Goal: Register for event/course

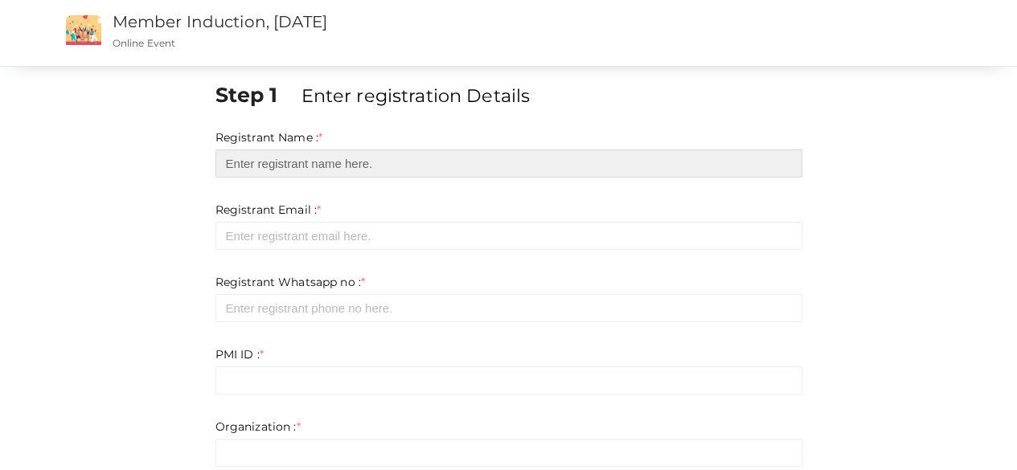
click at [293, 166] on input "text" at bounding box center [508, 164] width 587 height 28
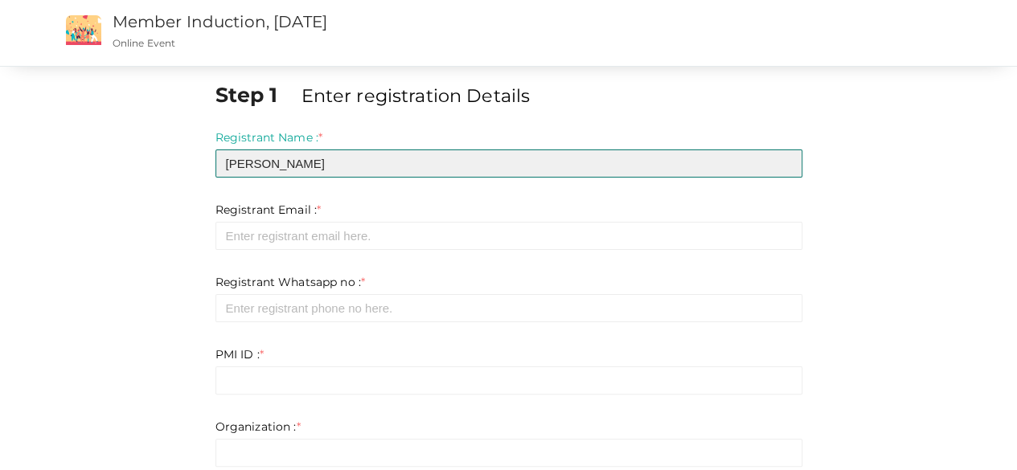
type input "[PERSON_NAME]"
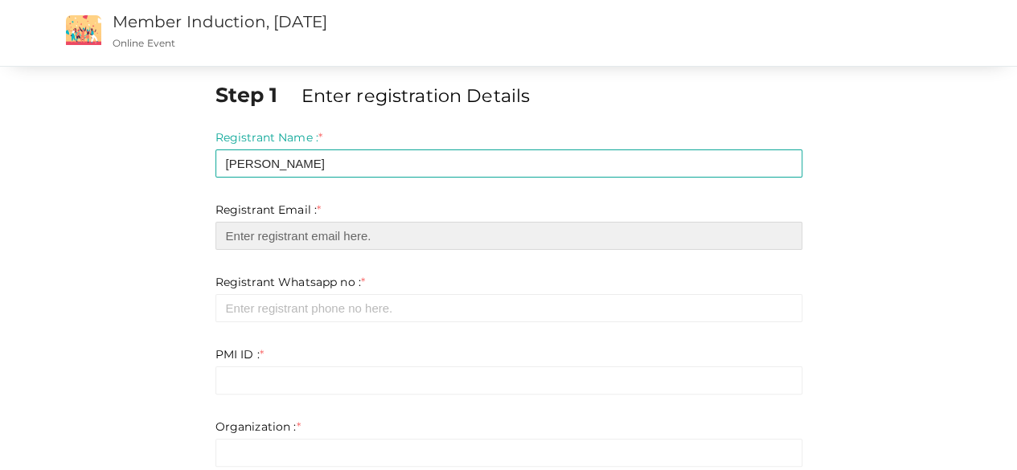
click at [298, 235] on input "email" at bounding box center [508, 236] width 587 height 28
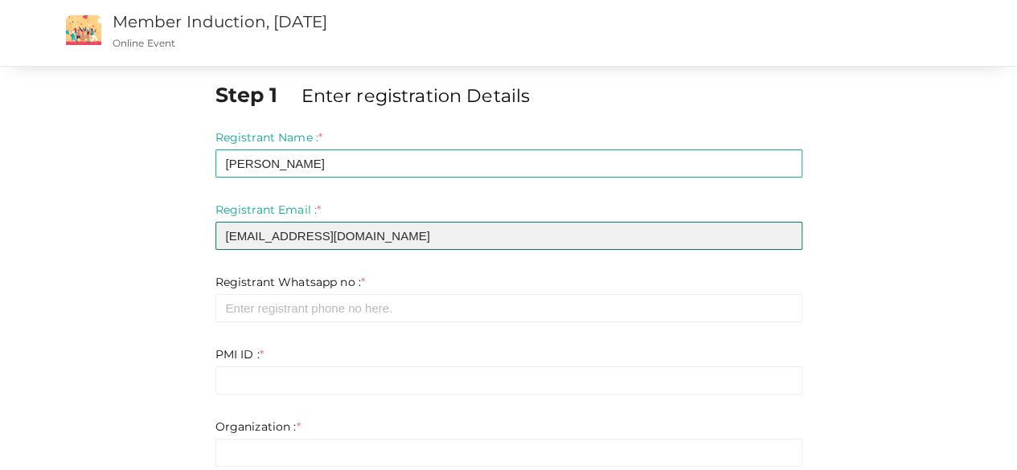
type input "[EMAIL_ADDRESS][DOMAIN_NAME]"
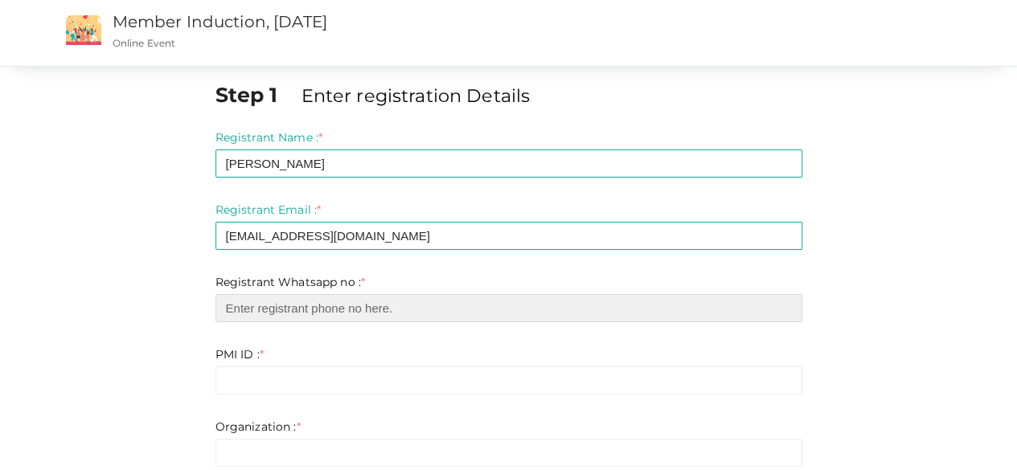
click at [310, 311] on input "number" at bounding box center [508, 308] width 587 height 28
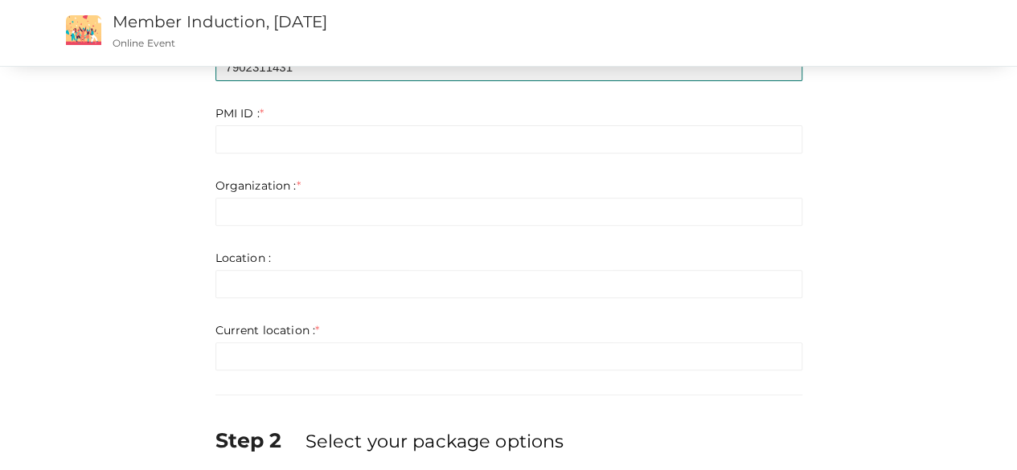
scroll to position [161, 0]
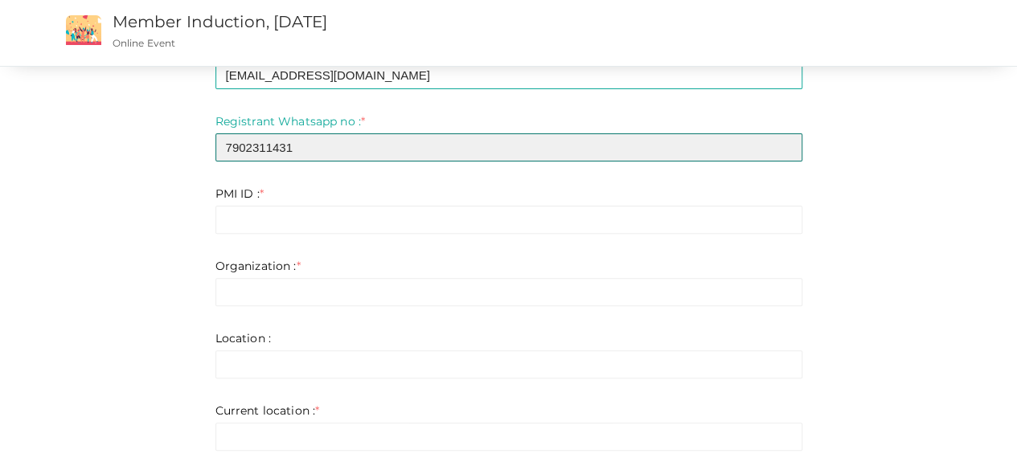
type input "7902311431"
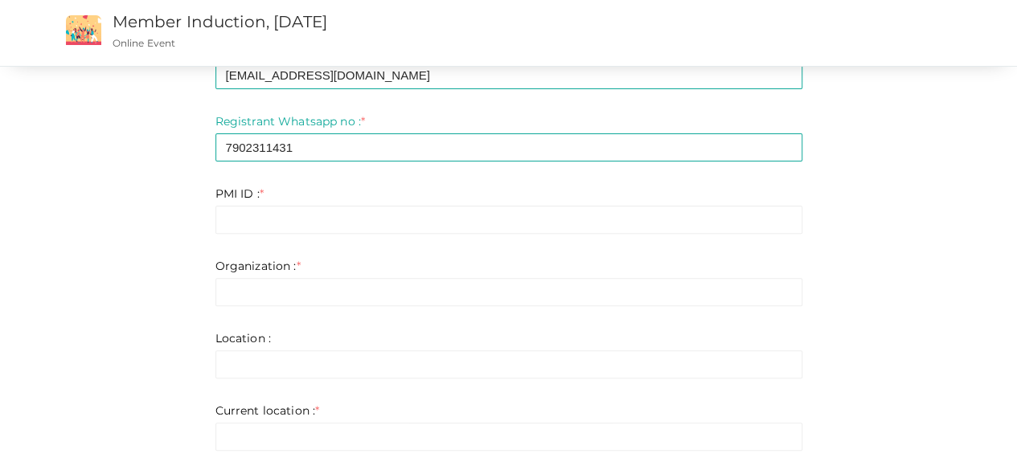
click at [455, 174] on form "Registrant Name : * [PERSON_NAME] Required. Invalid email Invalid phone number …" at bounding box center [508, 210] width 587 height 482
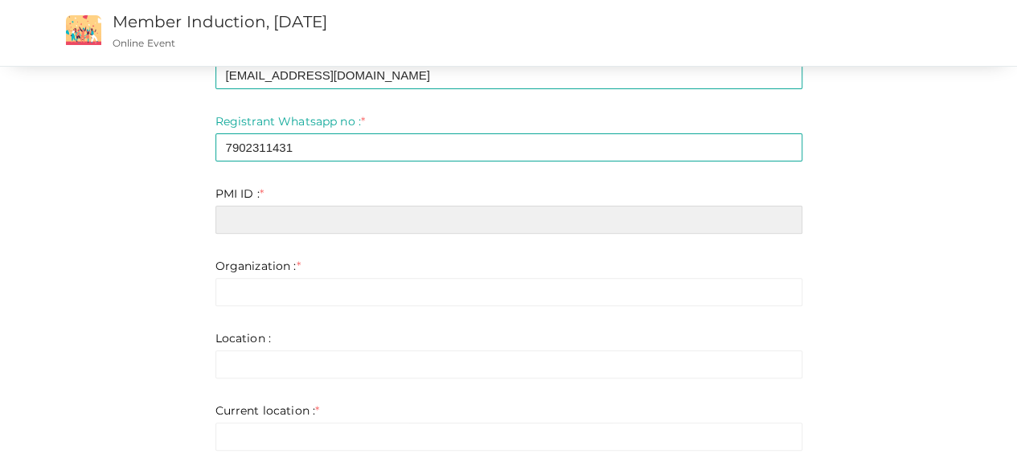
click at [260, 218] on input "text" at bounding box center [508, 220] width 587 height 28
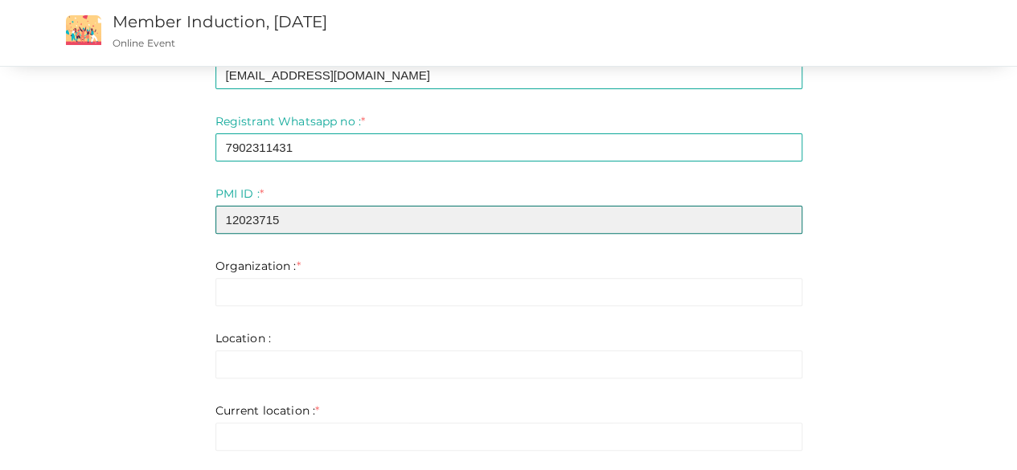
type input "12023715"
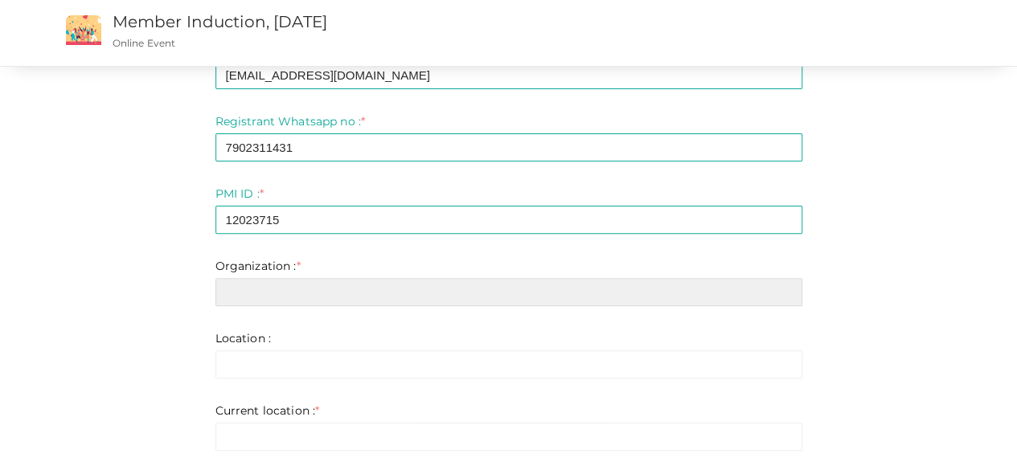
click at [244, 282] on input "text" at bounding box center [508, 292] width 587 height 28
click at [246, 288] on input "text" at bounding box center [508, 292] width 587 height 28
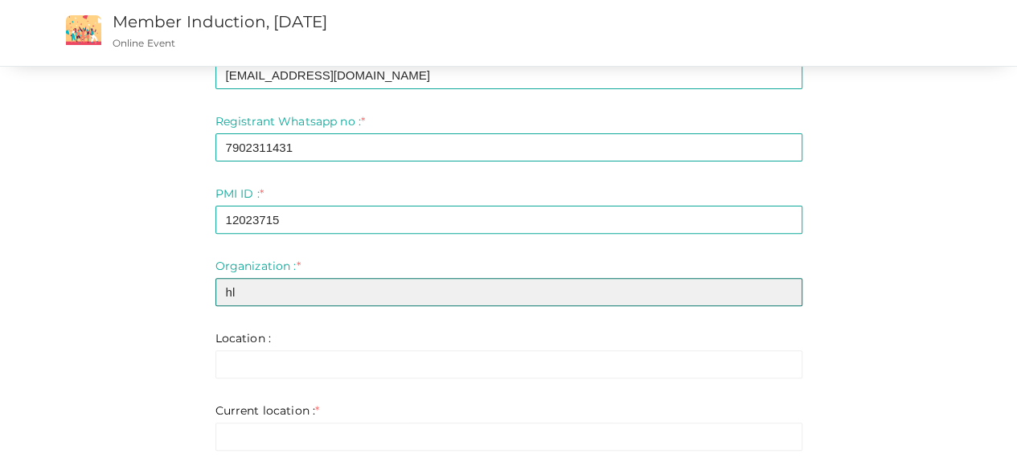
type input "h"
type input "HLL LIFECARE"
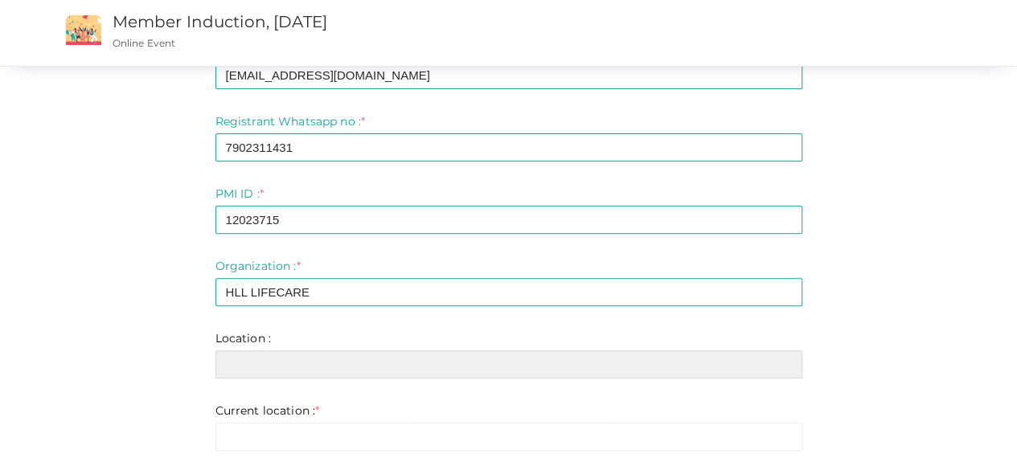
click at [252, 372] on input "text" at bounding box center [508, 365] width 587 height 28
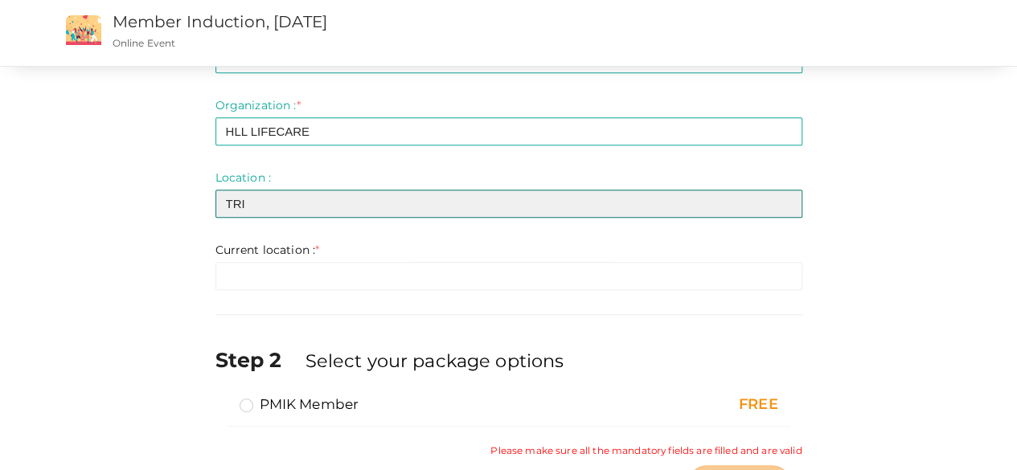
scroll to position [399, 0]
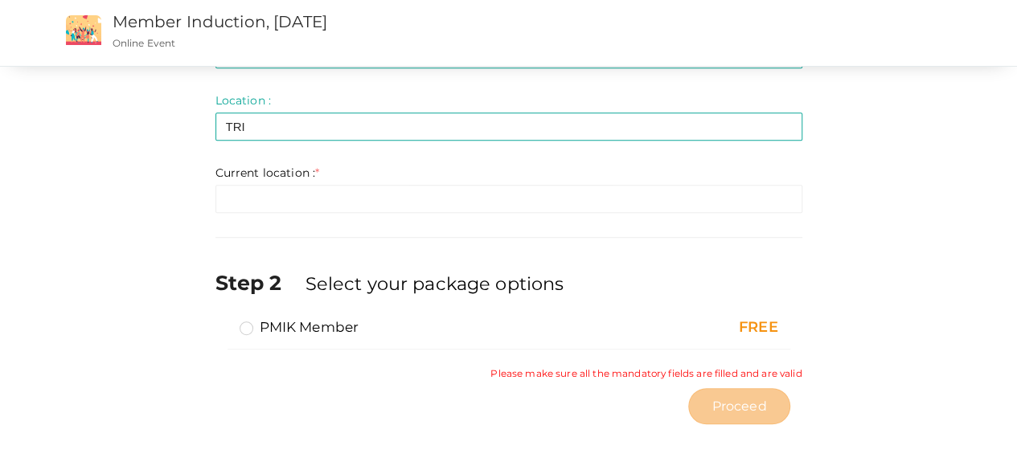
click at [250, 327] on label "PMIK Member" at bounding box center [300, 327] width 120 height 19
click at [223, 321] on input "PMIK Member" at bounding box center [223, 321] width 0 height 0
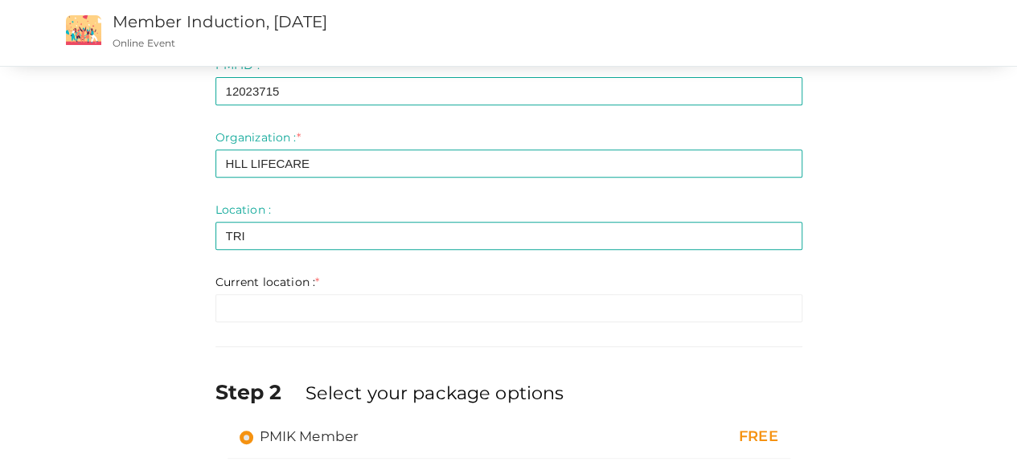
scroll to position [238, 0]
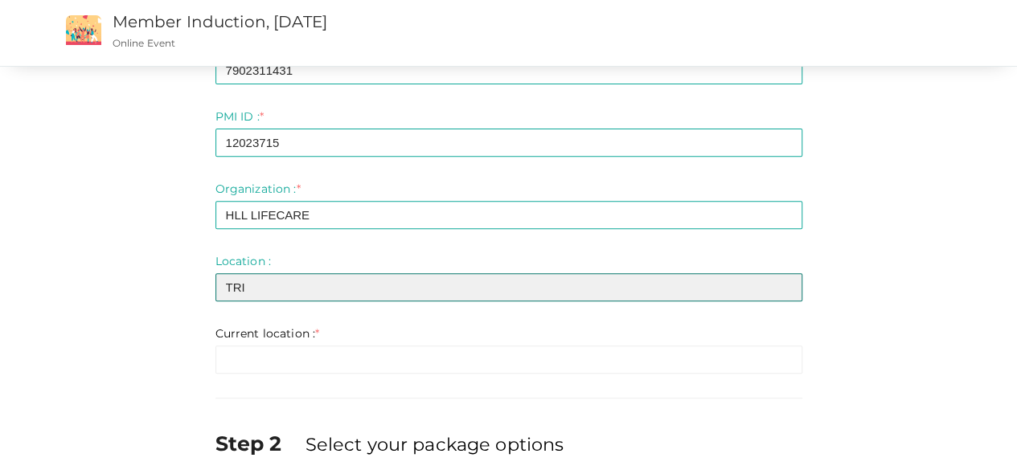
click at [269, 287] on input "TRI" at bounding box center [508, 287] width 587 height 28
drag, startPoint x: 332, startPoint y: 290, endPoint x: 85, endPoint y: 287, distance: 246.8
click at [85, 287] on div "Step 1 Enter registration Details Registrant Name : * [PERSON_NAME] Required. I…" at bounding box center [509, 217] width 941 height 751
type input "TRIVANDRUM"
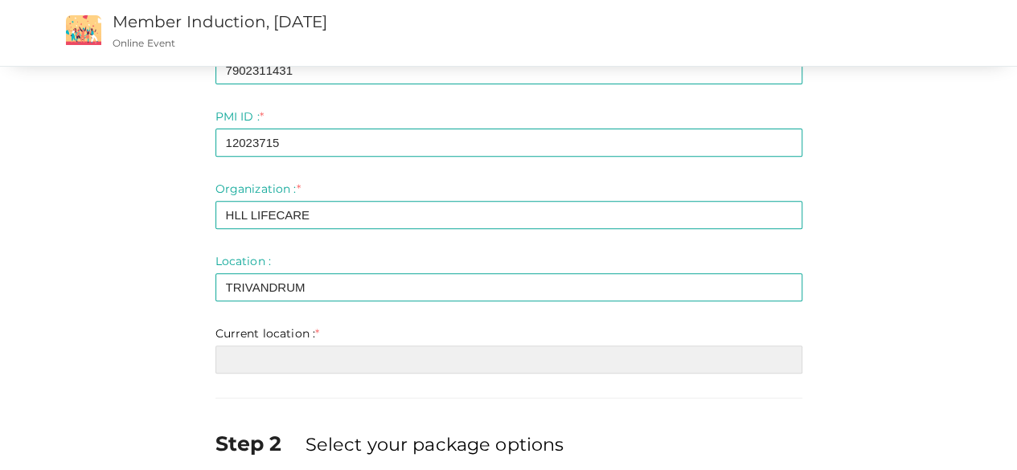
click at [243, 350] on input "text" at bounding box center [508, 360] width 587 height 28
paste input "TRIVANDRUM"
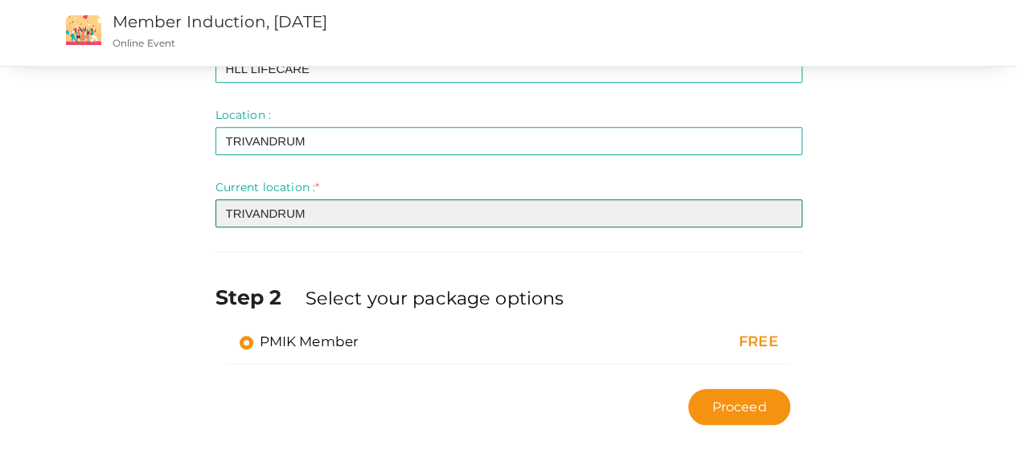
scroll to position [385, 0]
type input "TRIVANDRUM"
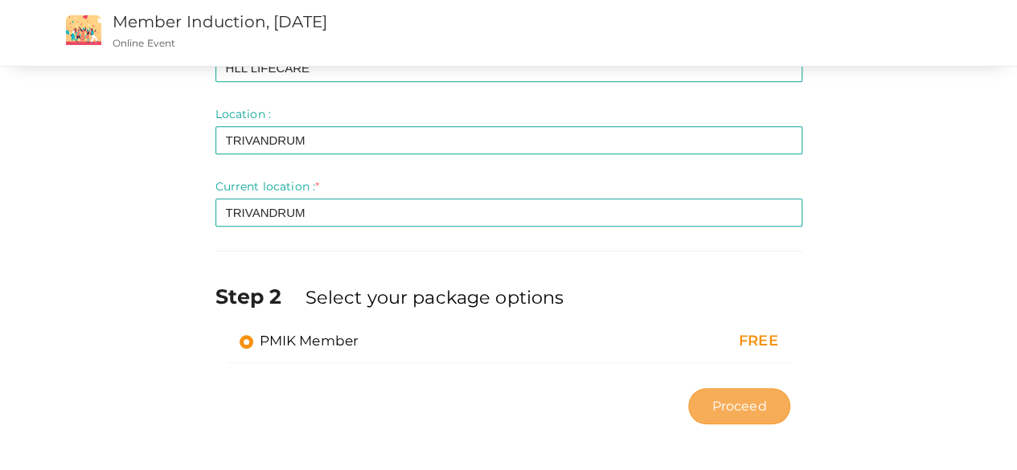
click at [739, 404] on span "Proceed" at bounding box center [738, 406] width 55 height 18
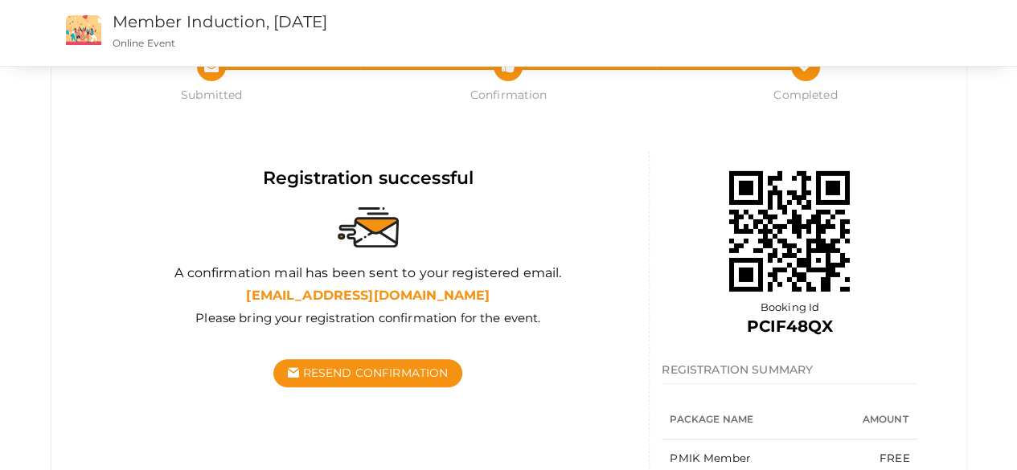
scroll to position [148, 0]
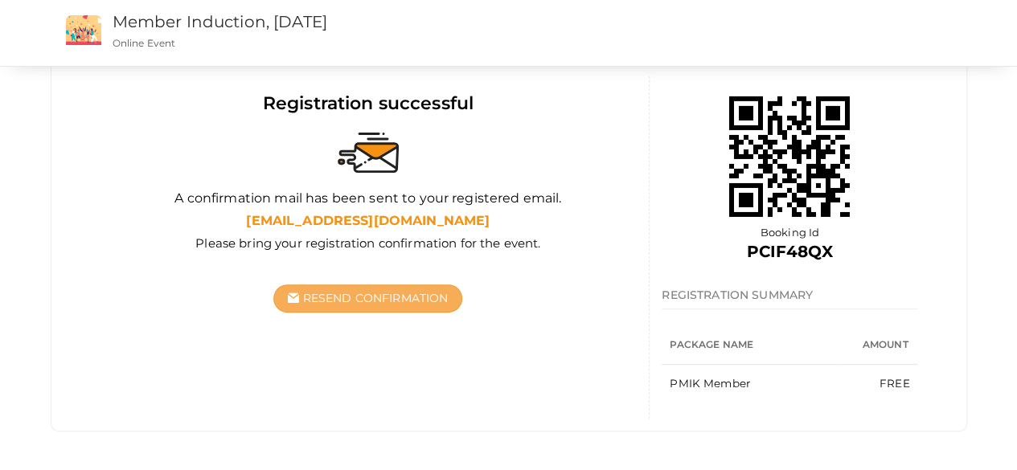
click at [417, 297] on span "Resend Confirmation" at bounding box center [376, 298] width 146 height 14
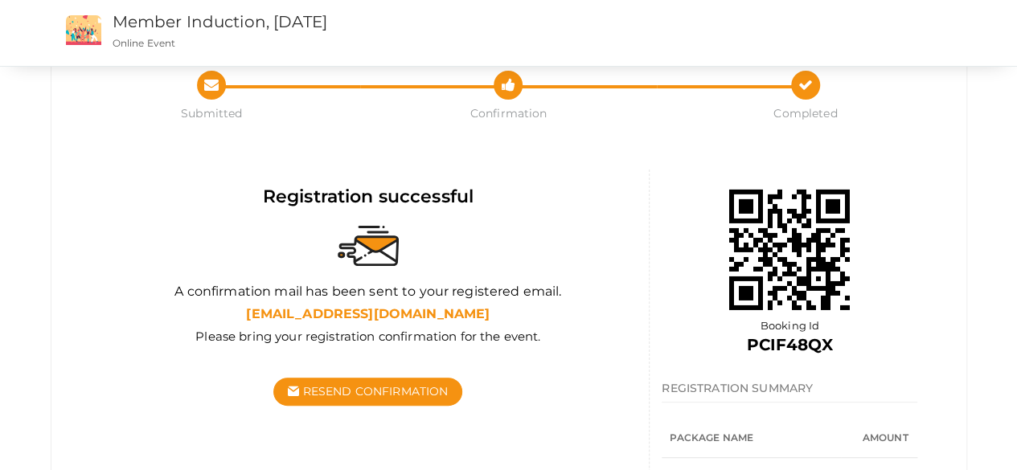
scroll to position [80, 0]
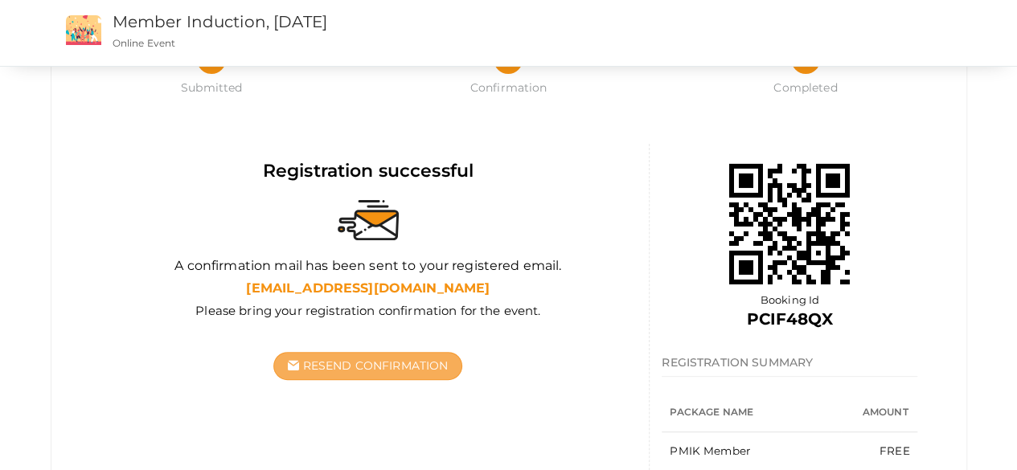
click at [396, 366] on span "Resend Confirmation" at bounding box center [376, 366] width 146 height 14
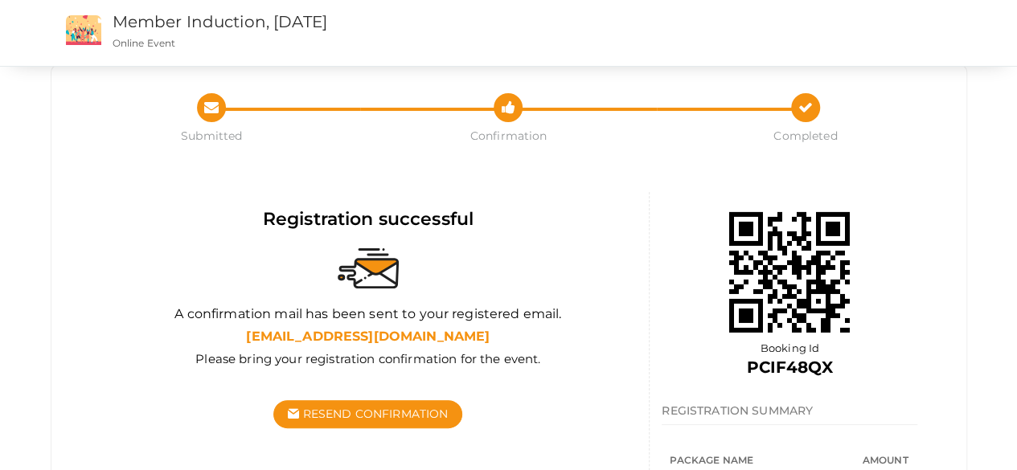
scroll to position [0, 0]
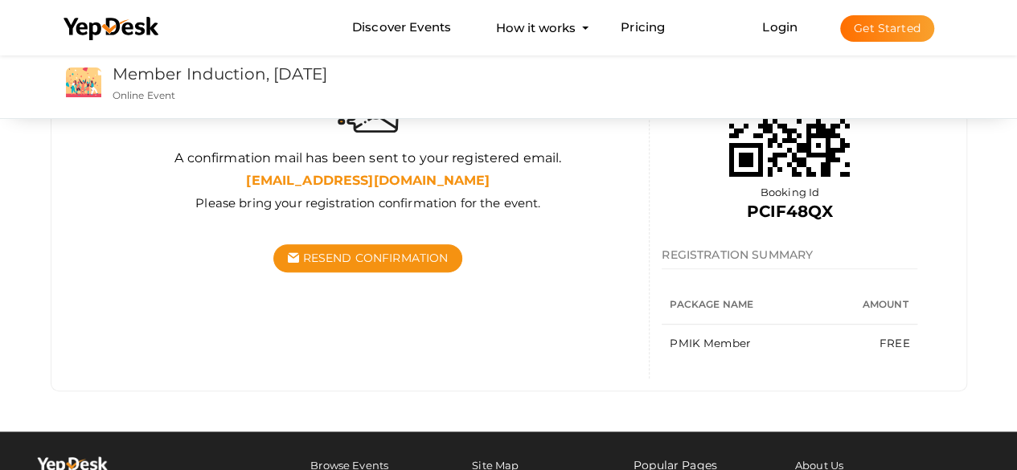
scroll to position [241, 0]
